Goal: Navigation & Orientation: Find specific page/section

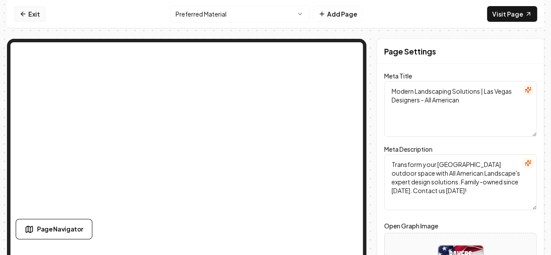
click at [24, 14] on link "Exit" at bounding box center [30, 14] width 32 height 16
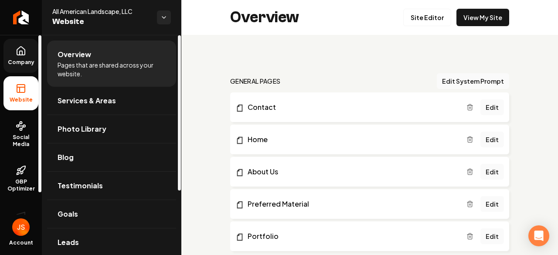
click at [18, 49] on icon at bounding box center [21, 51] width 8 height 8
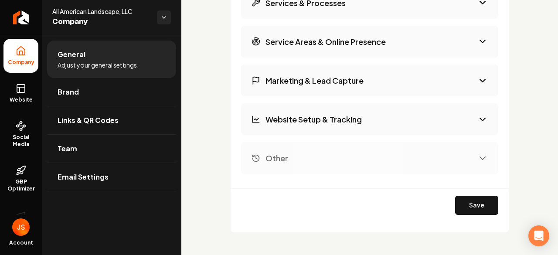
scroll to position [1354, 0]
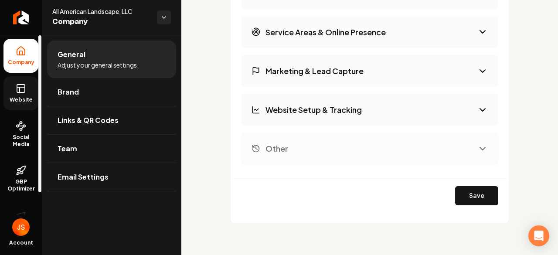
click at [14, 93] on link "Website" at bounding box center [20, 93] width 35 height 34
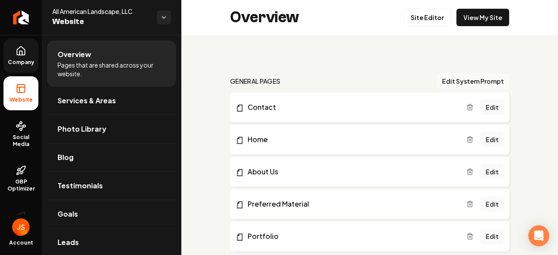
click at [266, 133] on li "Home Edit" at bounding box center [369, 140] width 279 height 30
click at [261, 141] on link "Home" at bounding box center [350, 139] width 231 height 10
